Goal: Information Seeking & Learning: Learn about a topic

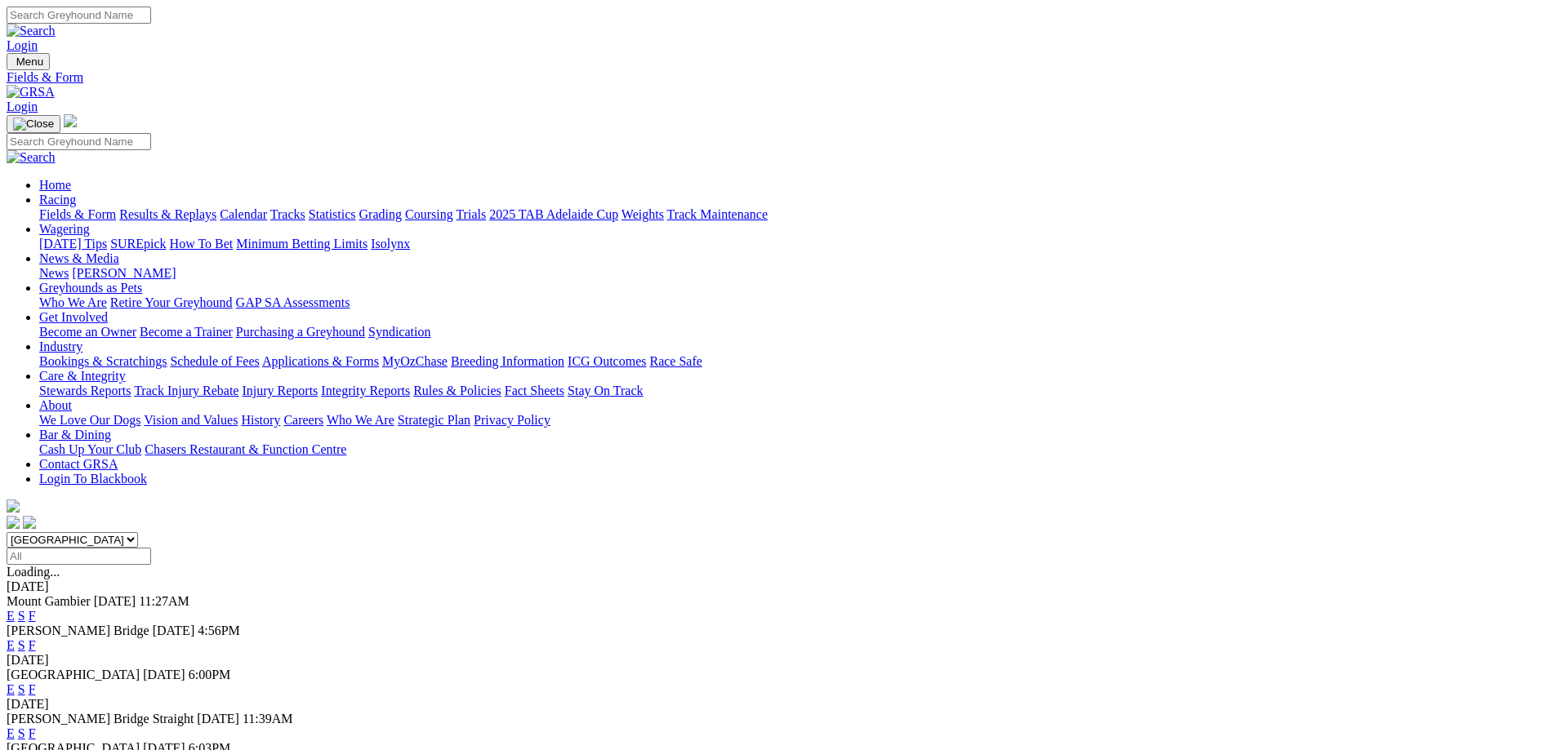
click at [36, 726] on link "F" at bounding box center [32, 733] width 8 height 13
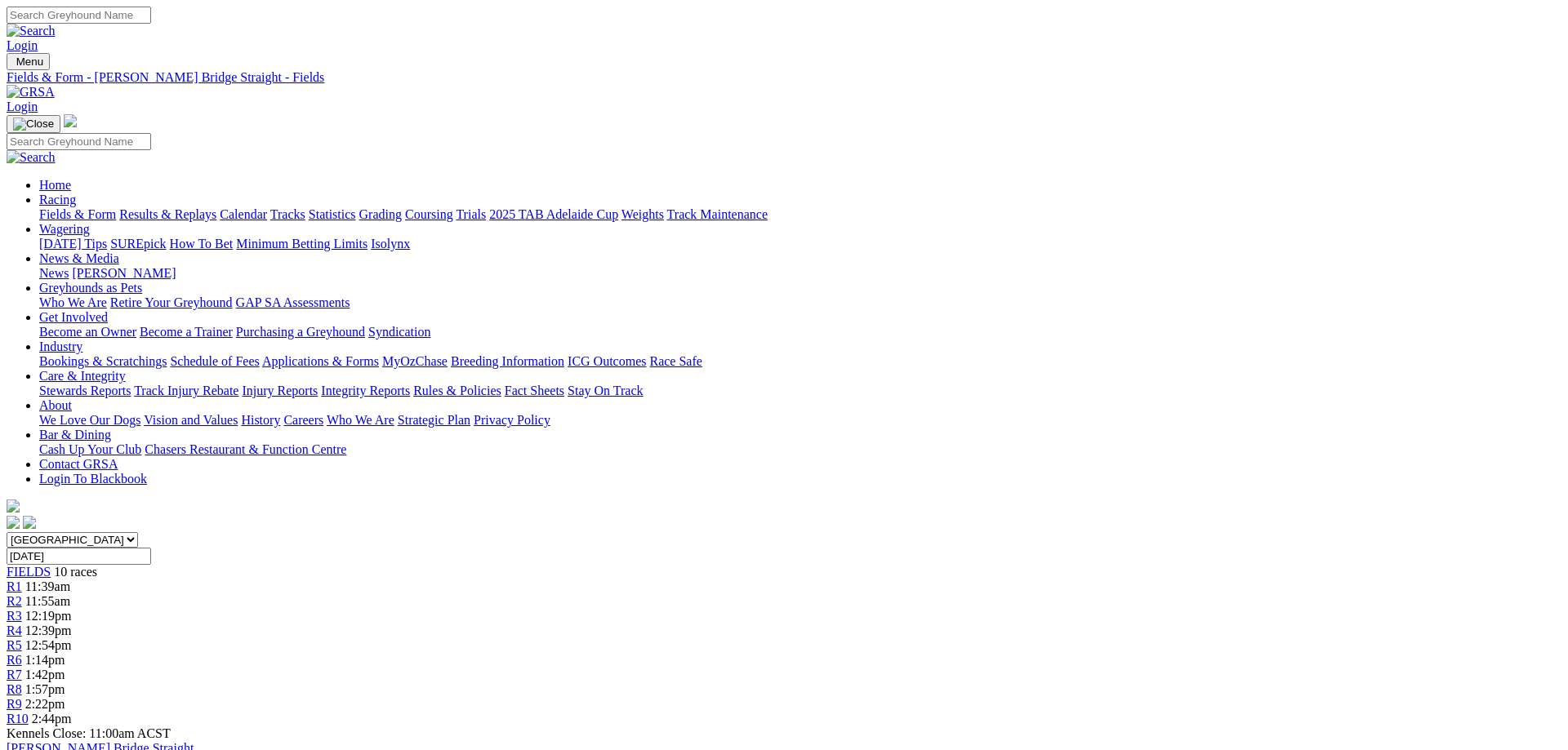
click at [29, 712] on link "R10" at bounding box center [18, 719] width 22 height 13
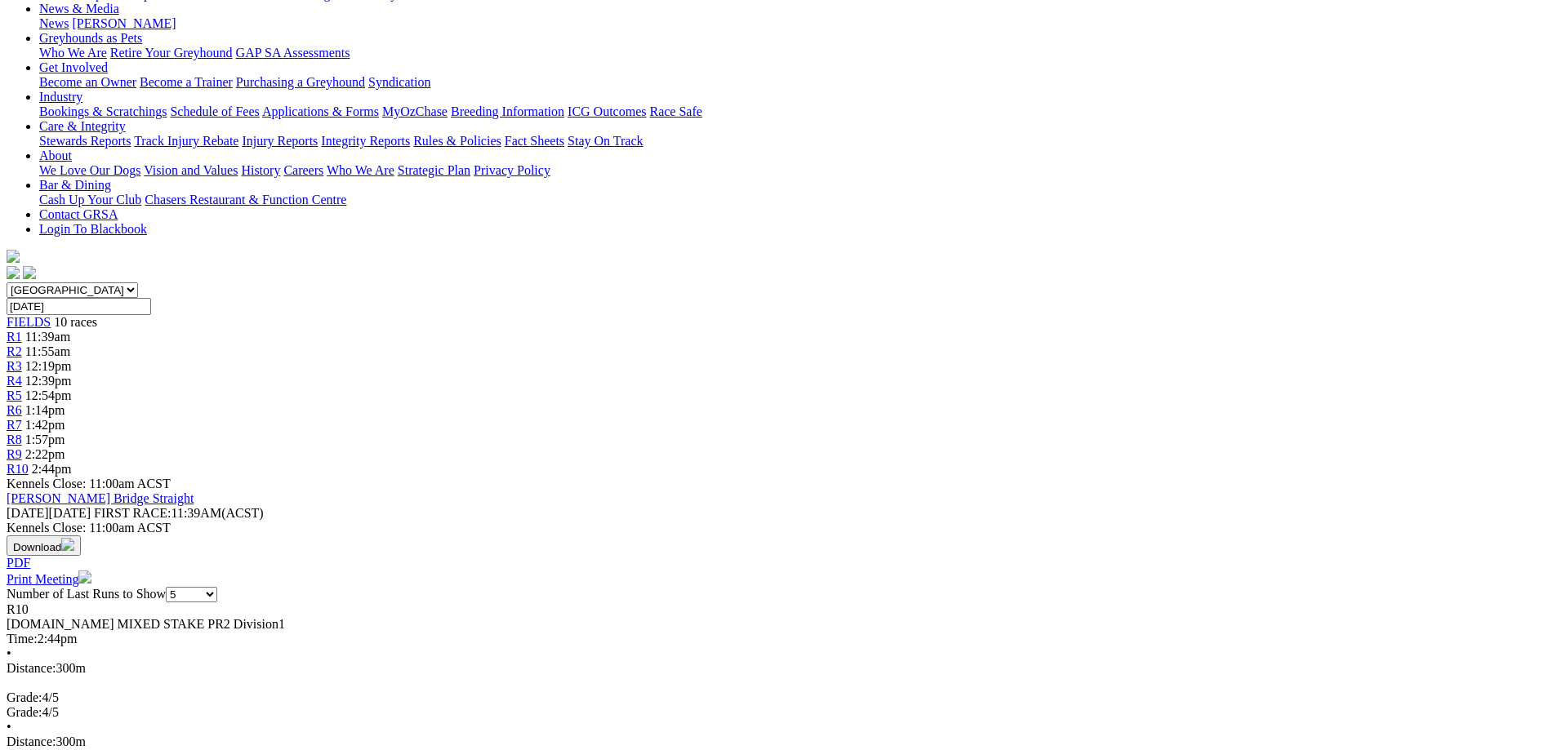
scroll to position [499, 0]
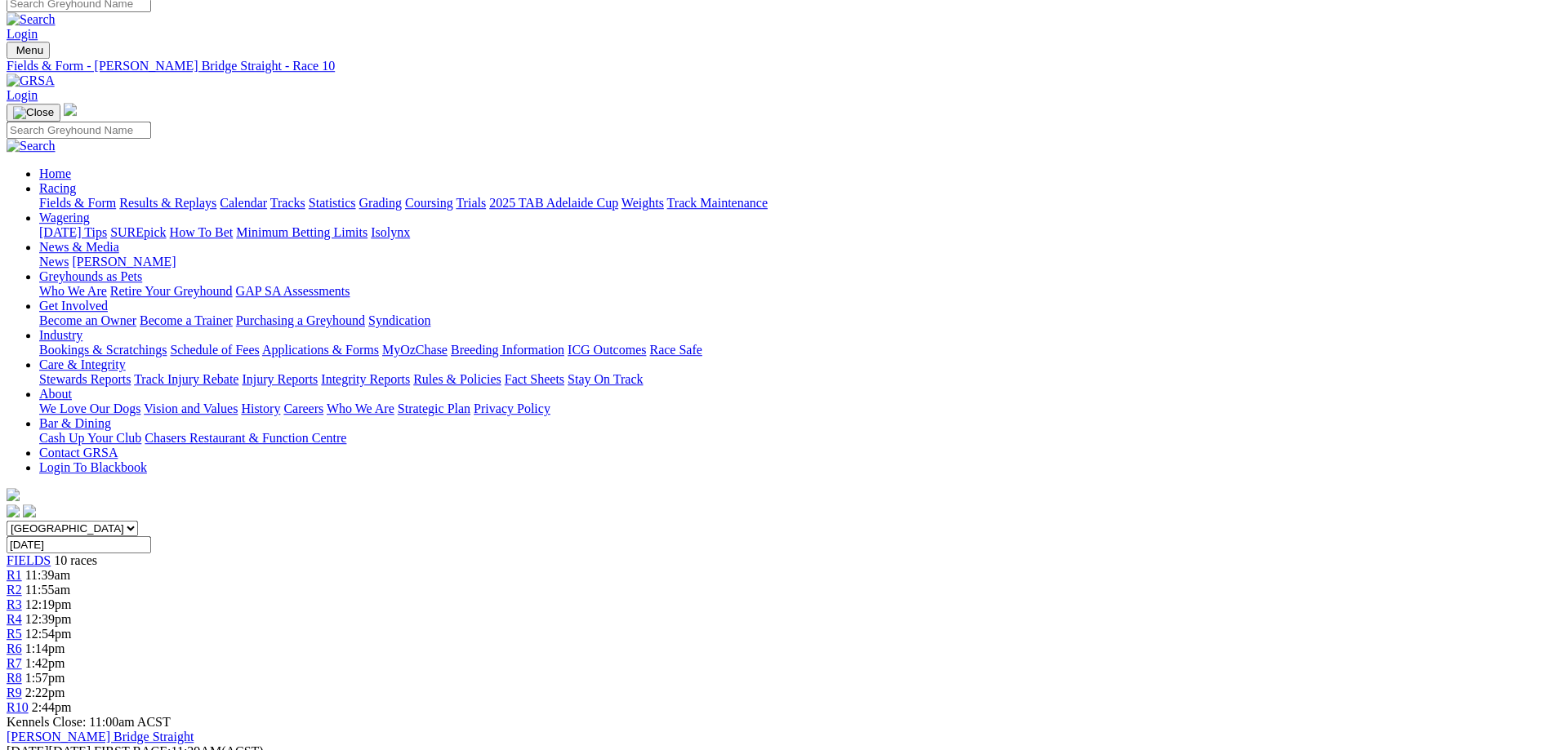
scroll to position [0, 0]
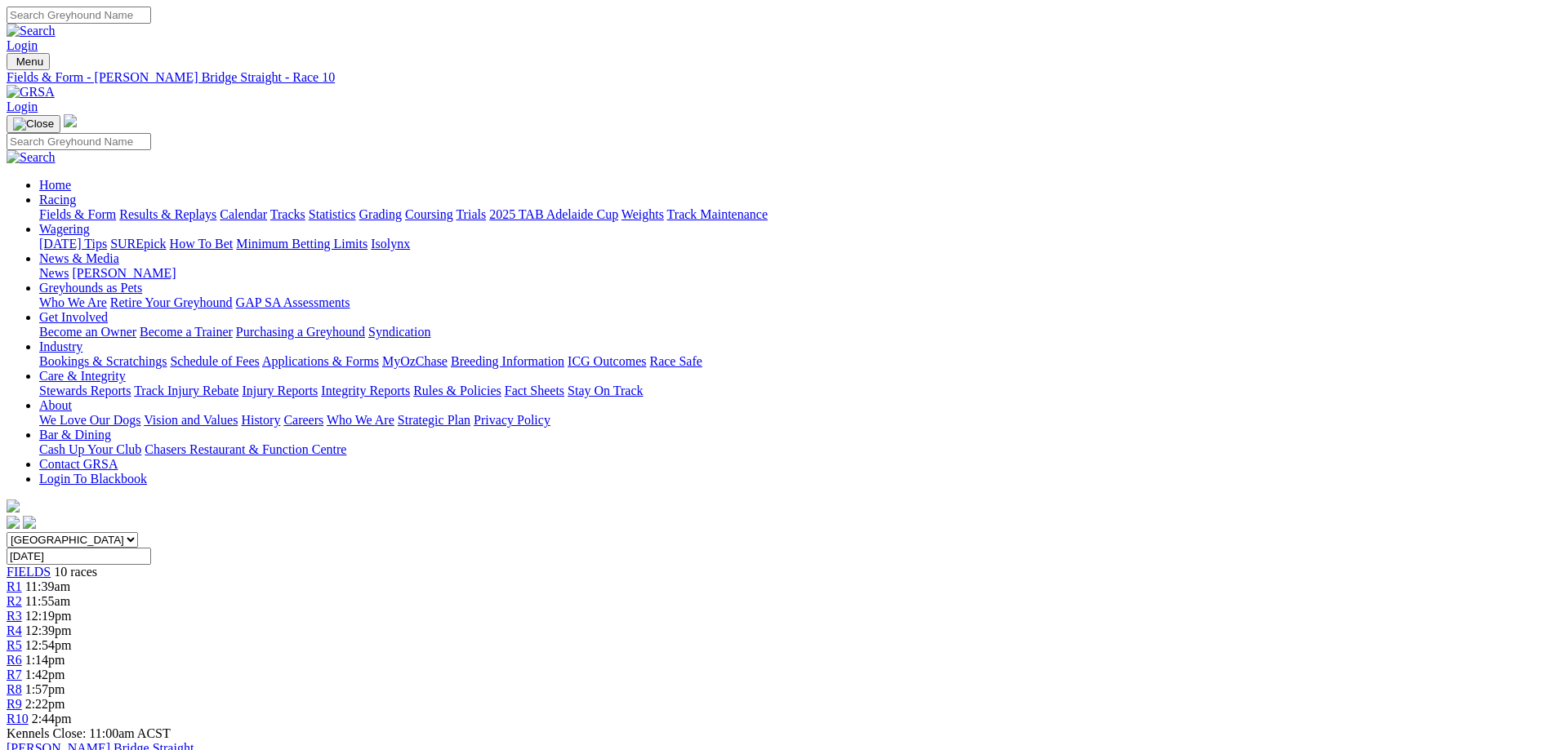
click at [499, 594] on div "R2 11:55am" at bounding box center [784, 601] width 1554 height 14
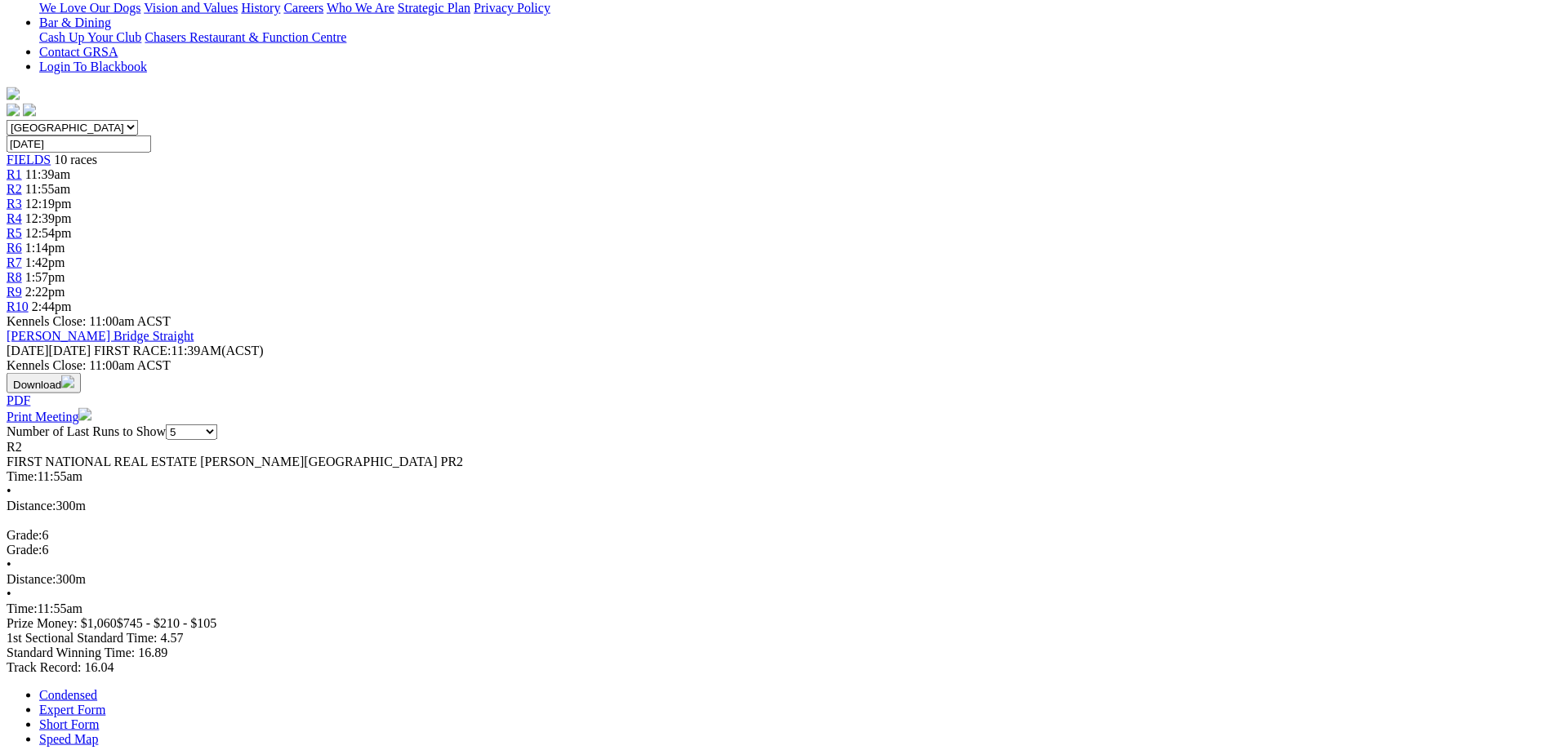
scroll to position [416, 0]
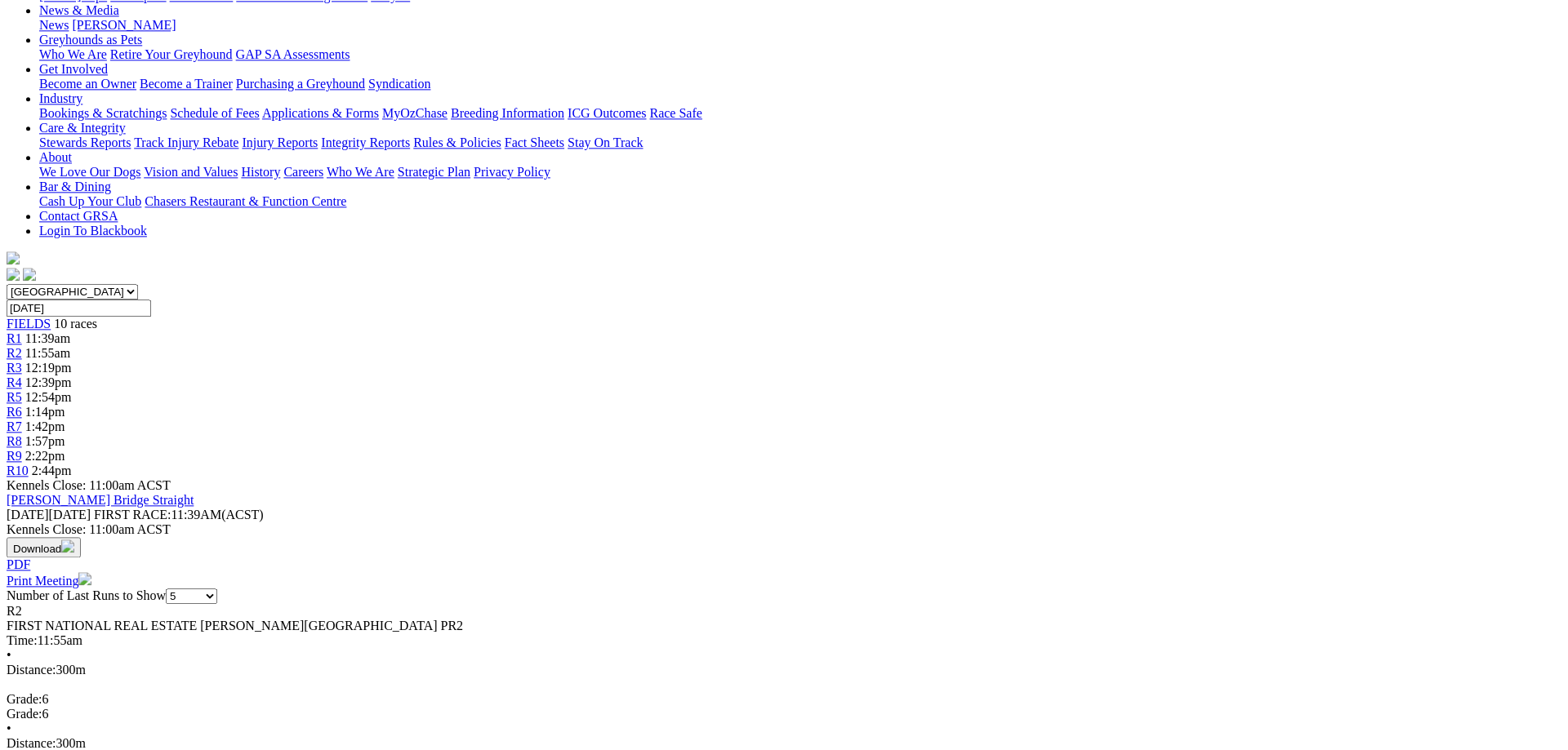
scroll to position [166, 0]
